Goal: Contribute content: Add original content to the website for others to see

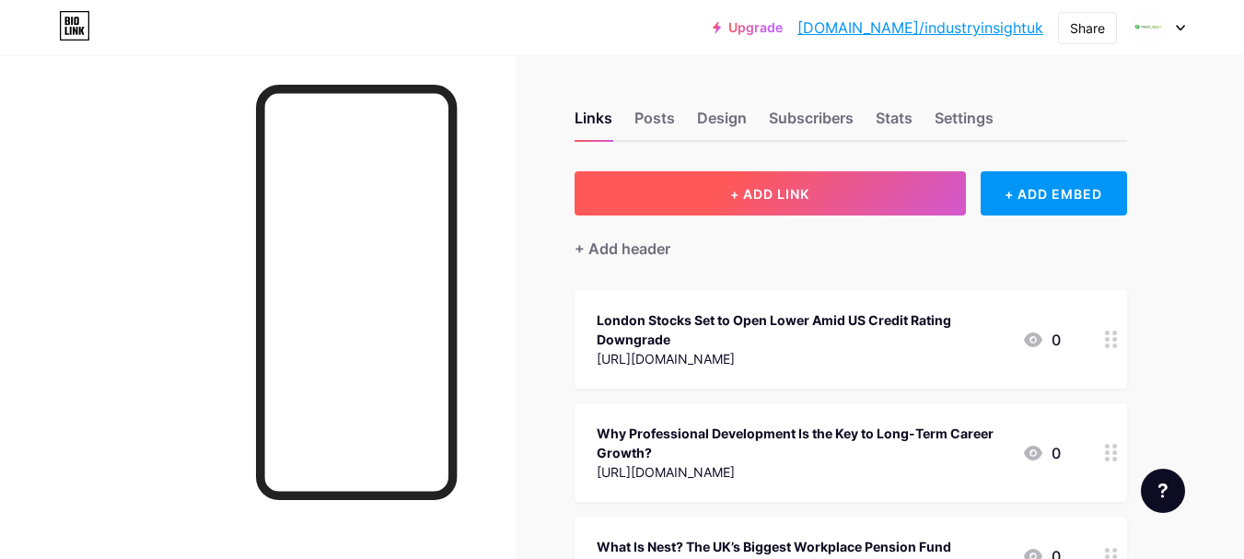
click at [768, 191] on span "+ ADD LINK" at bounding box center [769, 194] width 79 height 16
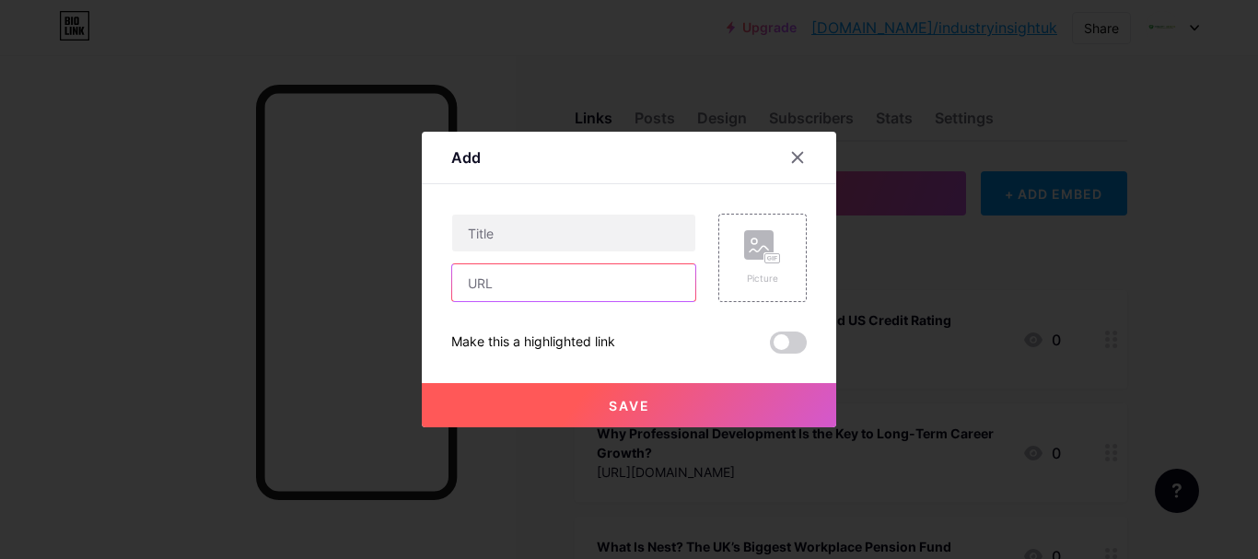
click at [502, 272] on input "text" at bounding box center [573, 282] width 243 height 37
paste input "[URL][DOMAIN_NAME]"
type input "[URL][DOMAIN_NAME]"
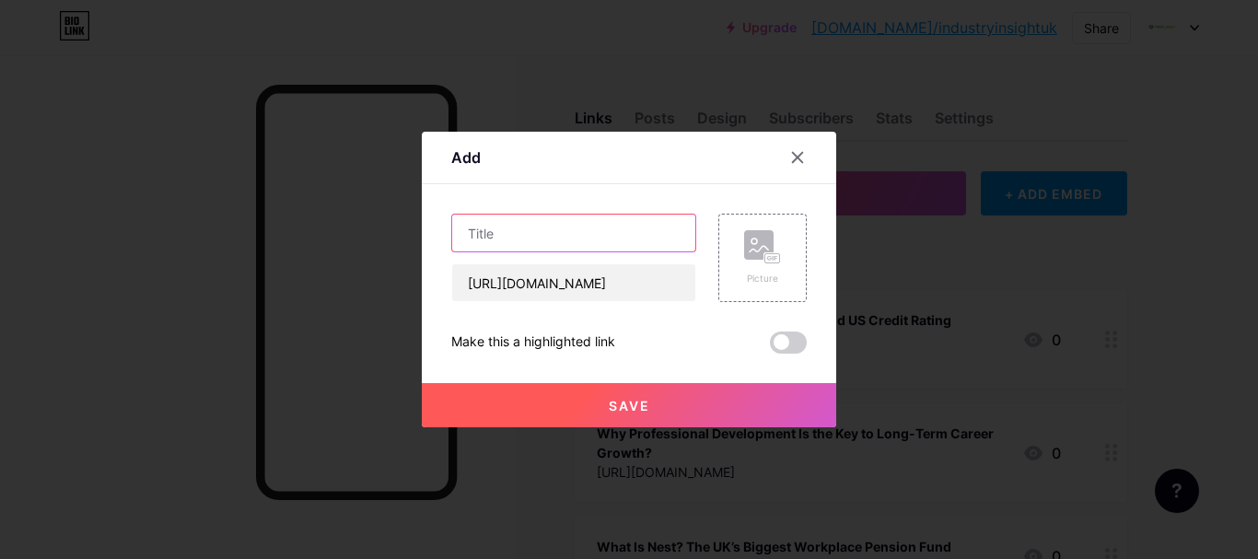
click at [552, 245] on input "text" at bounding box center [573, 233] width 243 height 37
paste input "Solo Surgery Powered by AI: A Breakthrough in Surgical Automation"
type input "Solo Surgery Powered by AI: A Breakthrough in Surgical Automation"
click at [588, 397] on button "Save" at bounding box center [629, 405] width 414 height 44
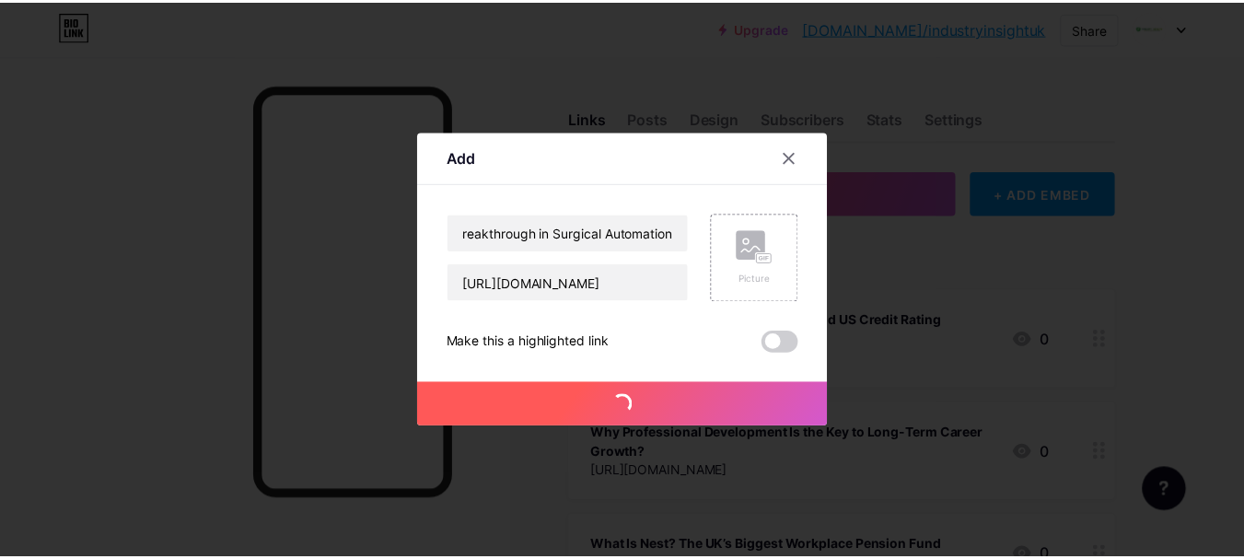
scroll to position [0, 0]
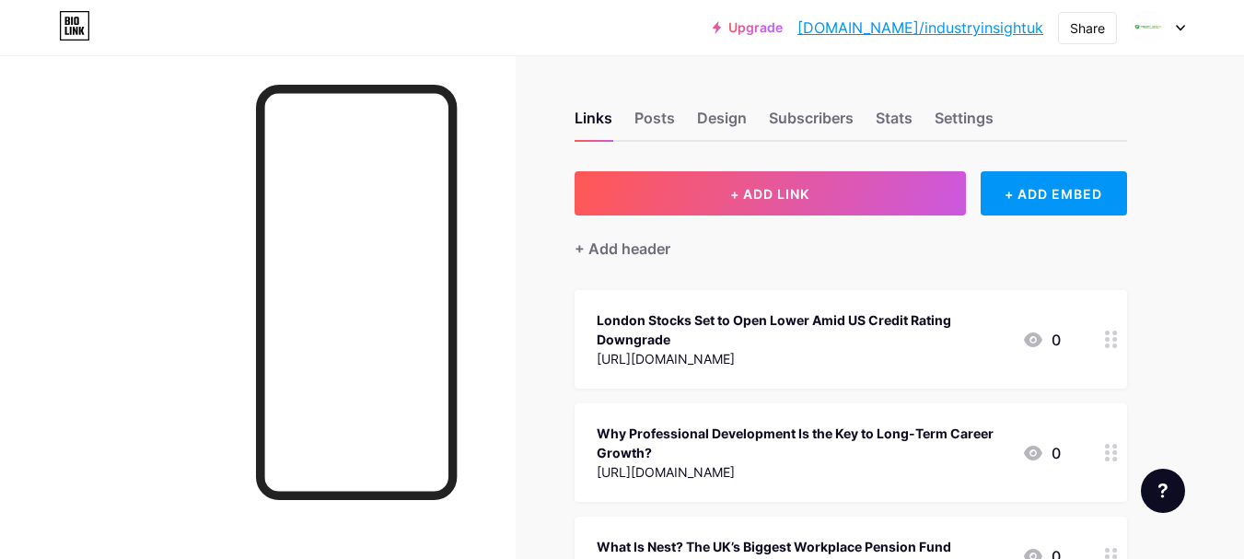
click at [965, 32] on link "[DOMAIN_NAME]/industryinsightuk" at bounding box center [921, 28] width 246 height 22
